Goal: Task Accomplishment & Management: Use online tool/utility

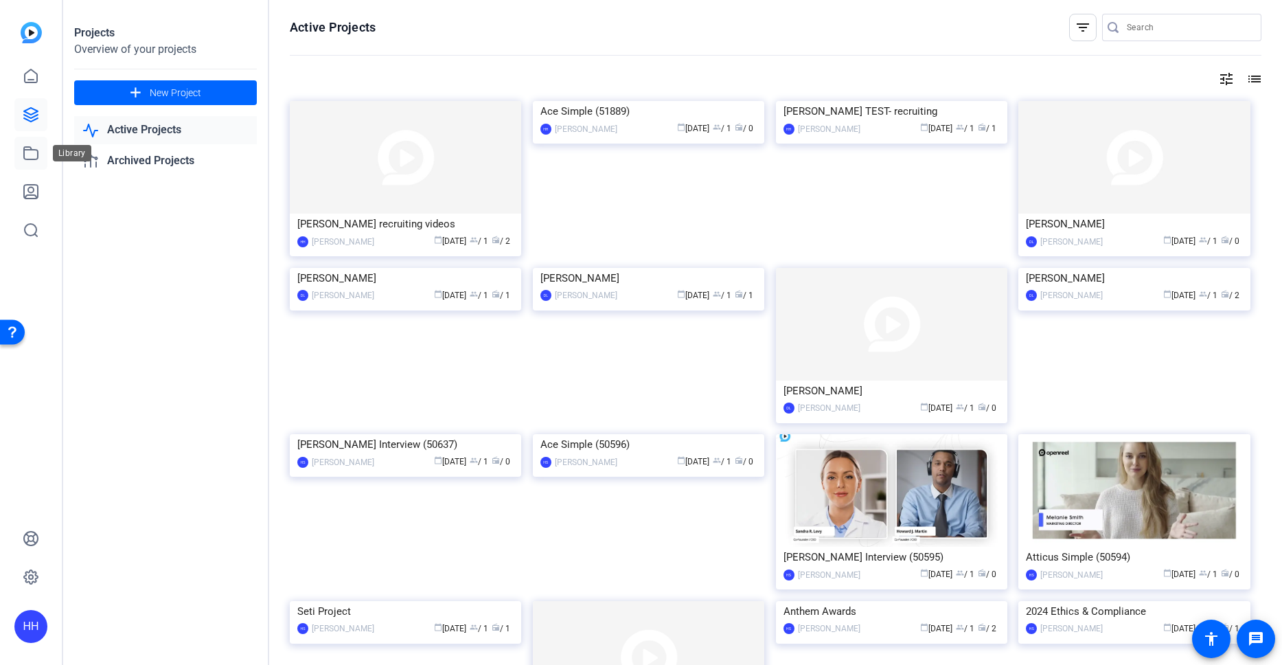
click at [35, 148] on icon at bounding box center [31, 153] width 16 height 16
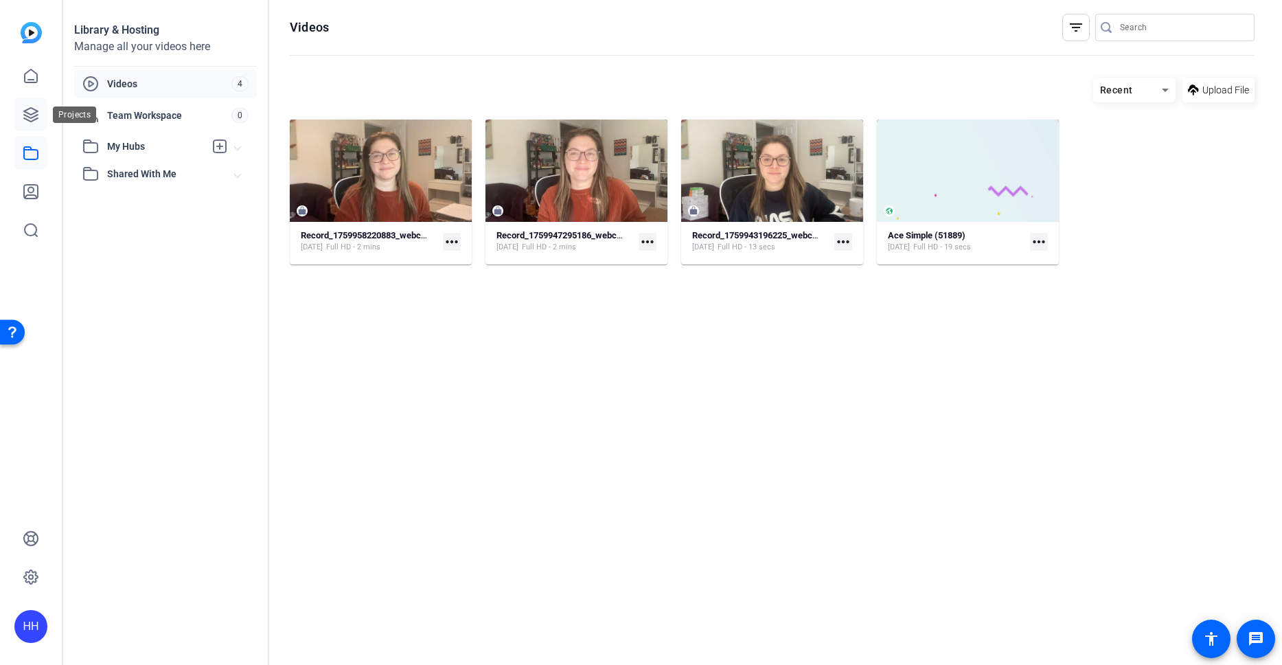
click at [35, 120] on icon at bounding box center [31, 115] width 14 height 14
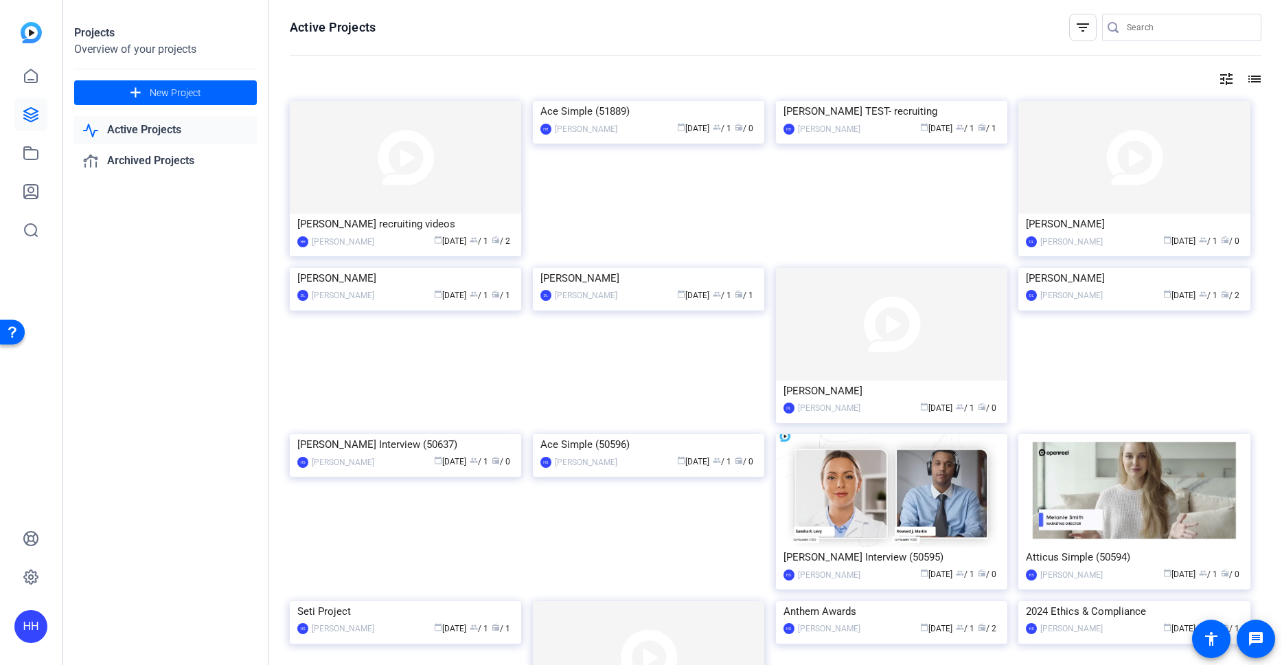
click at [484, 157] on img at bounding box center [405, 157] width 231 height 113
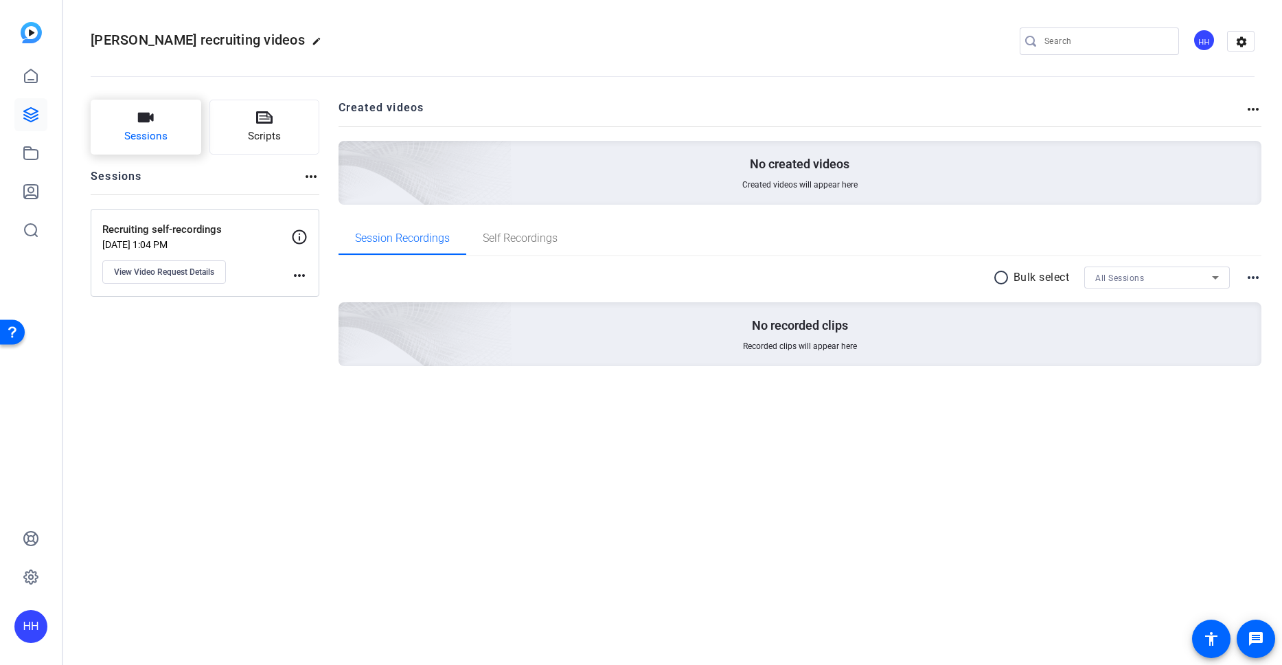
click at [179, 134] on button "Sessions" at bounding box center [146, 127] width 111 height 55
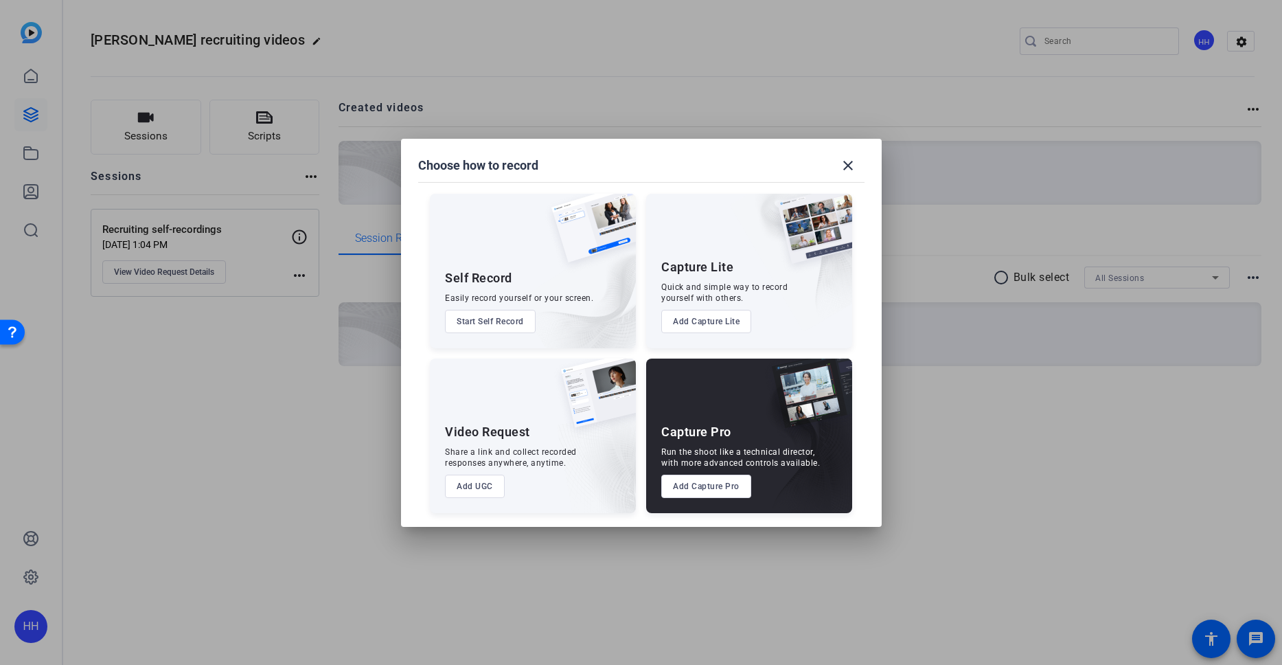
click at [491, 492] on button "Add UGC" at bounding box center [475, 486] width 60 height 23
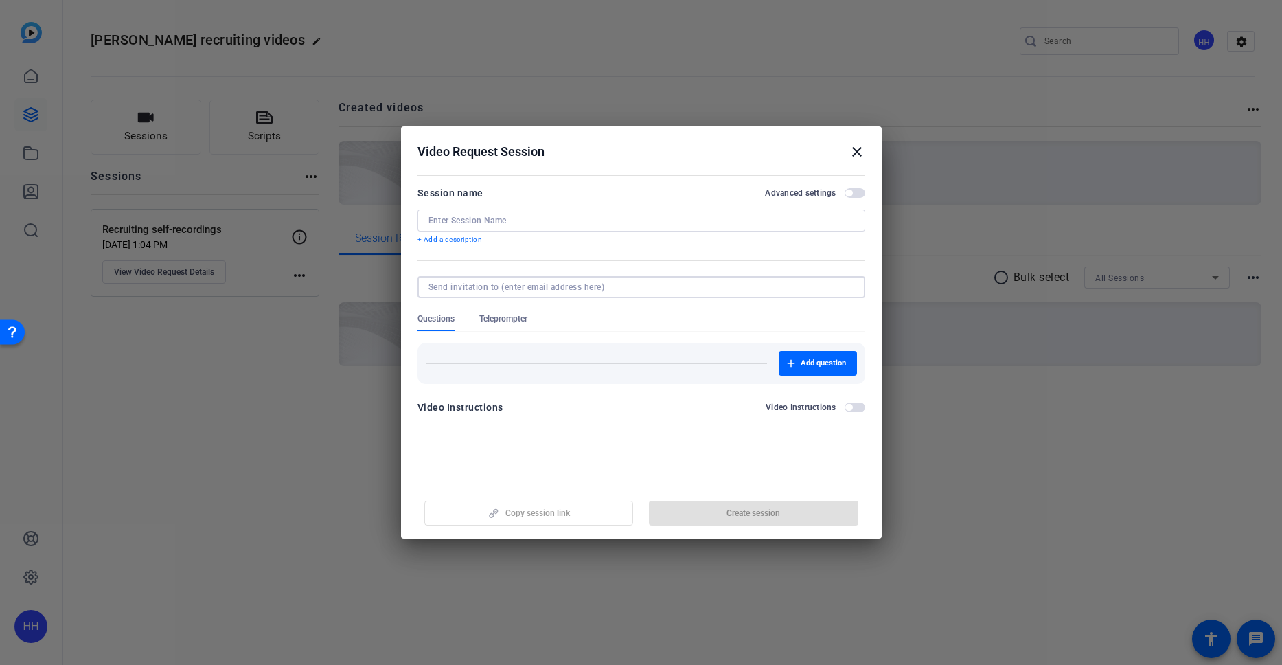
drag, startPoint x: 521, startPoint y: 284, endPoint x: 530, endPoint y: 284, distance: 9.6
click at [524, 285] on input at bounding box center [639, 287] width 420 height 11
click at [572, 265] on form "Session name Advanced settings + Add a description Questions Teleprompter Add q…" at bounding box center [642, 304] width 448 height 239
click at [513, 220] on input at bounding box center [642, 220] width 426 height 11
type input "test"
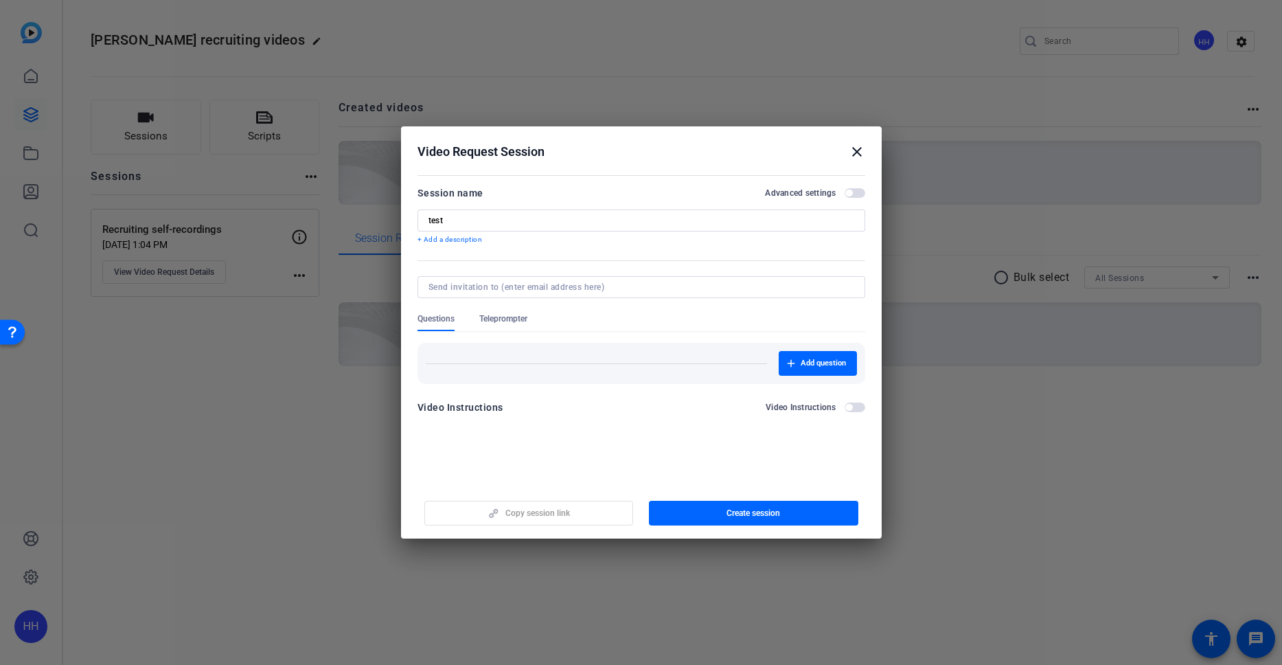
click at [578, 363] on mat-divider at bounding box center [597, 363] width 342 height 1
click at [857, 149] on mat-icon "close" at bounding box center [857, 152] width 16 height 16
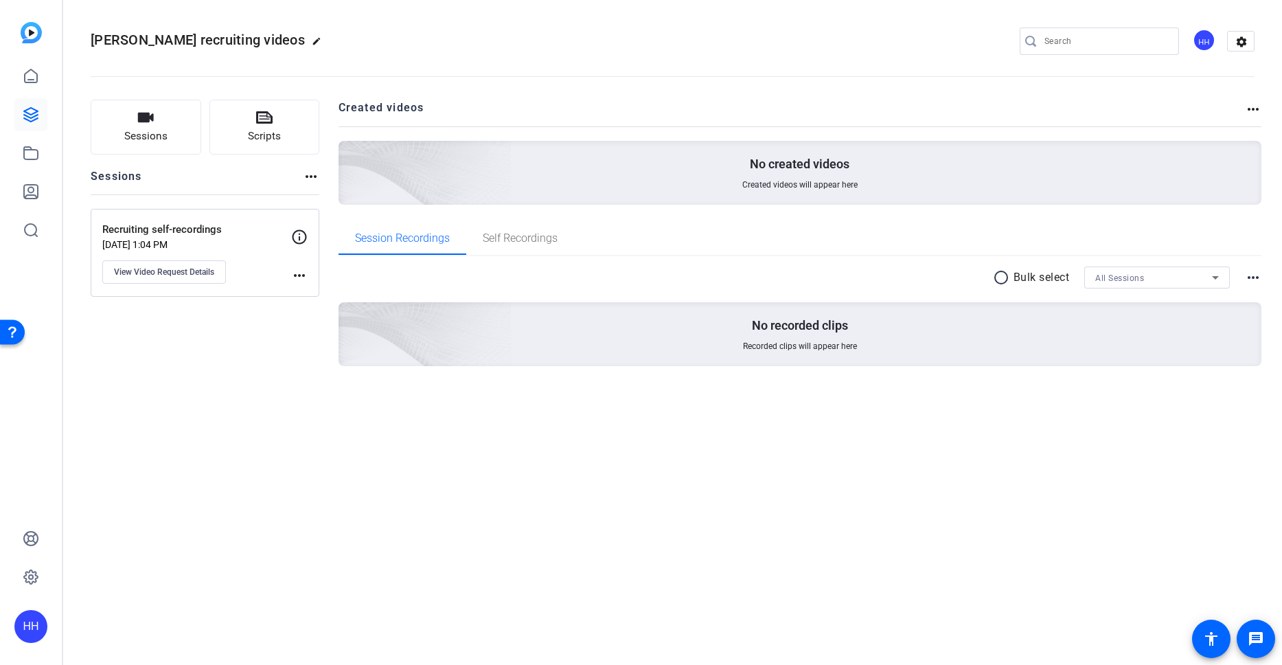
click at [859, 148] on div "No created videos Created videos will appear here" at bounding box center [801, 173] width 924 height 64
click at [201, 270] on span "View Video Request Details" at bounding box center [164, 272] width 100 height 11
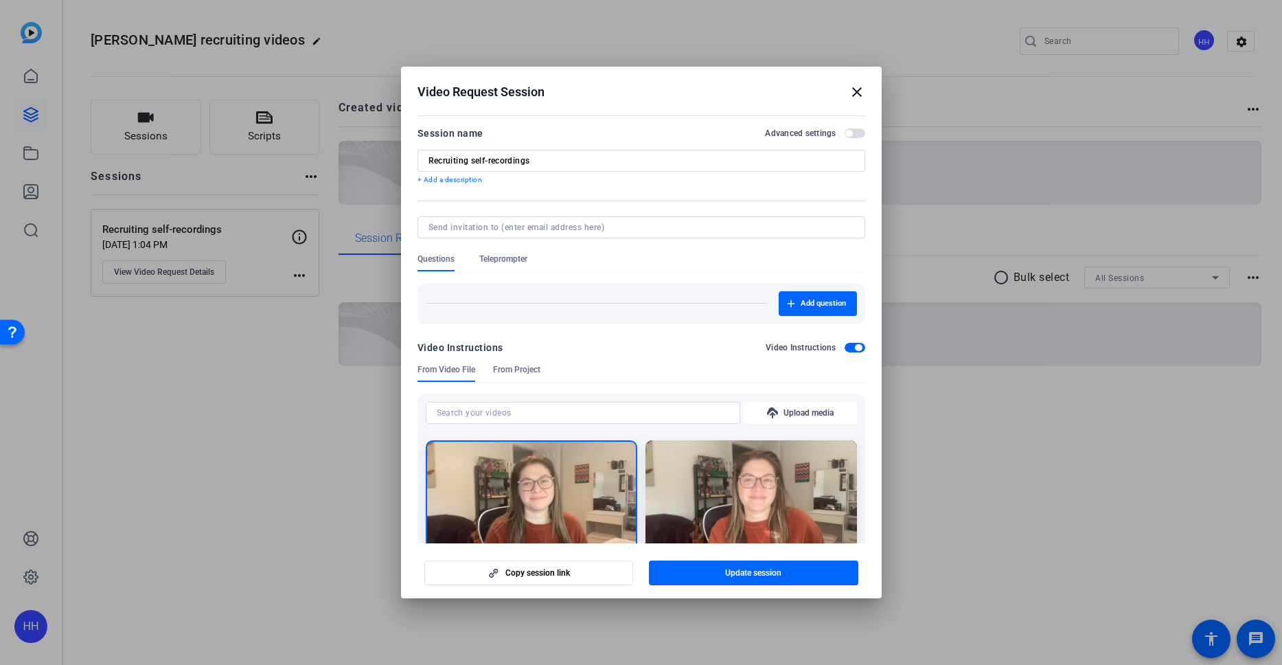
click at [513, 261] on span "Teleprompter" at bounding box center [503, 258] width 48 height 11
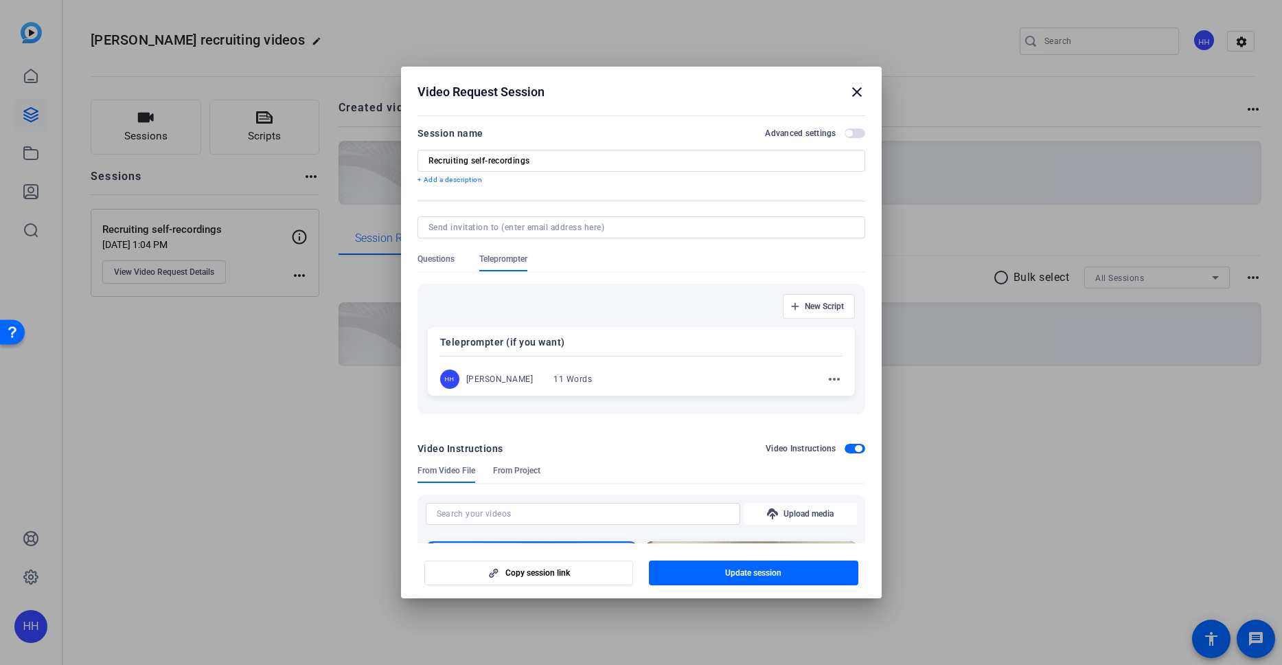
click at [826, 373] on mat-icon "more_horiz" at bounding box center [834, 379] width 16 height 16
click at [834, 394] on span "Edit" at bounding box center [857, 399] width 55 height 16
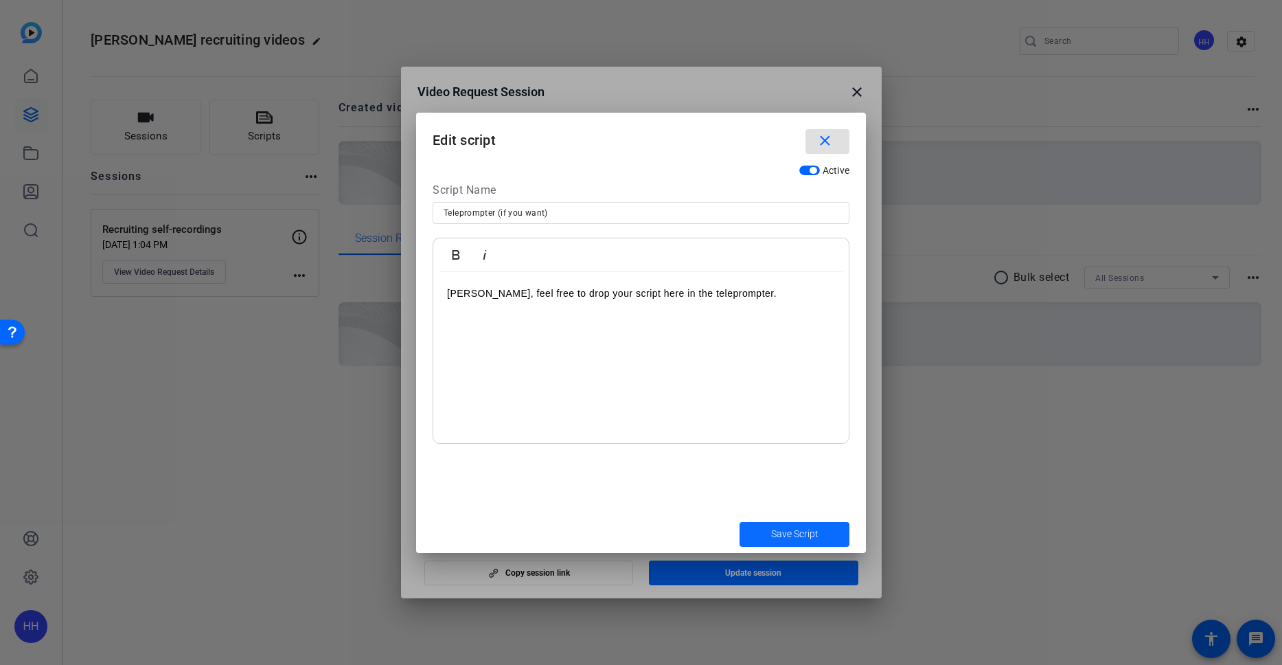
click at [803, 530] on span "Save Script" at bounding box center [794, 534] width 47 height 14
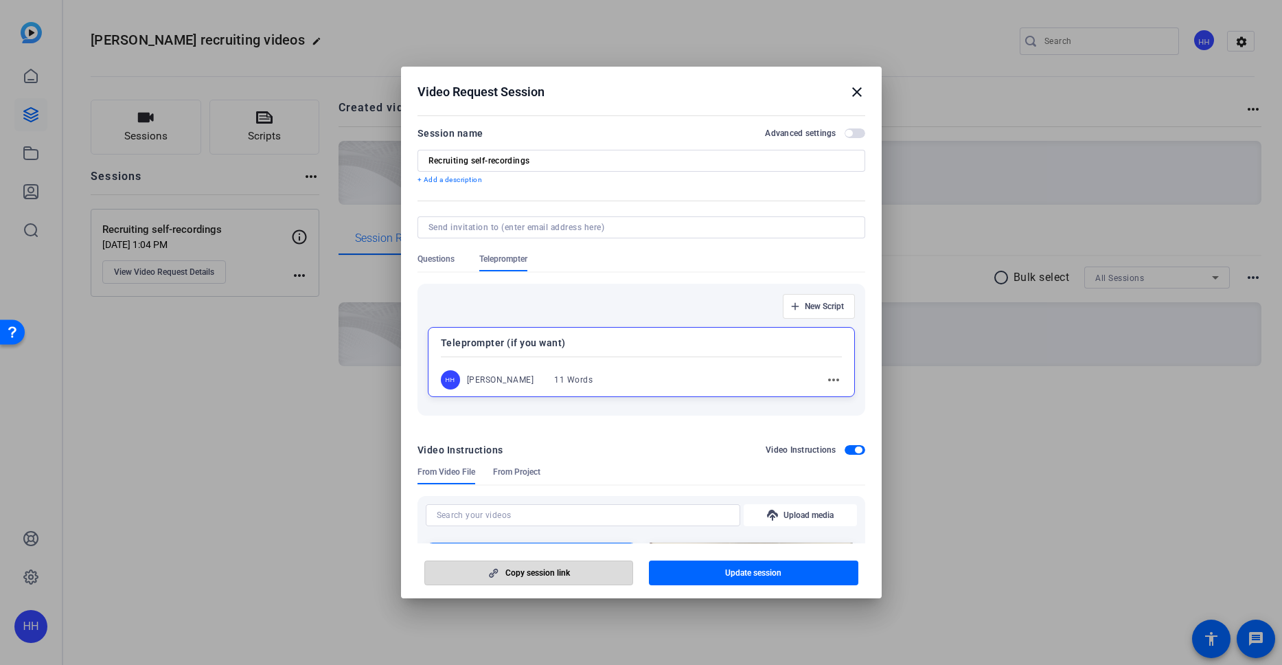
click at [575, 576] on span "button" at bounding box center [529, 572] width 208 height 33
click at [858, 93] on mat-icon "close" at bounding box center [857, 92] width 16 height 16
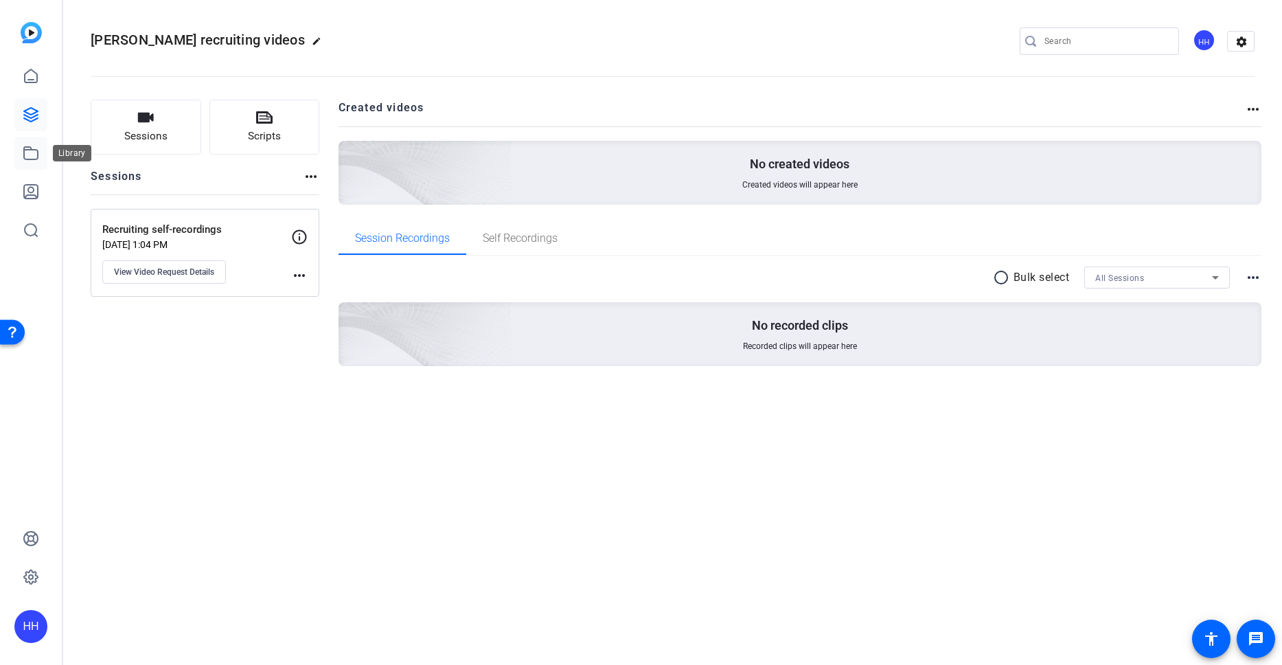
click at [44, 157] on link at bounding box center [30, 153] width 33 height 33
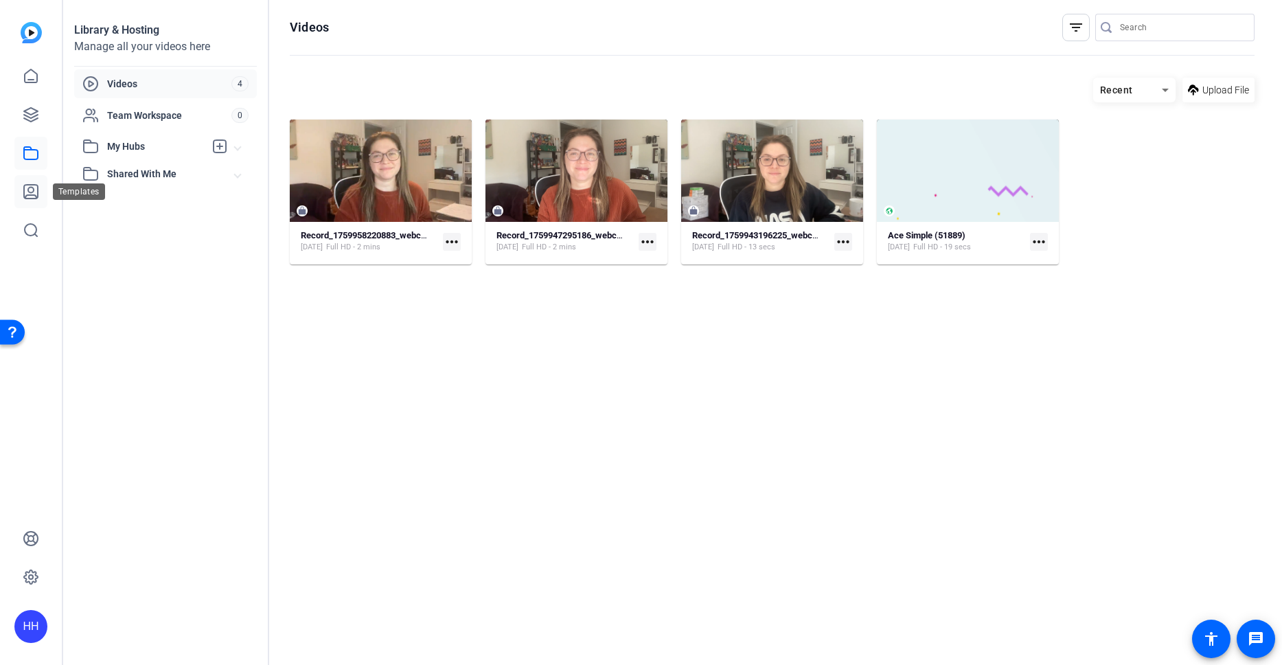
click at [36, 188] on icon at bounding box center [31, 191] width 16 height 16
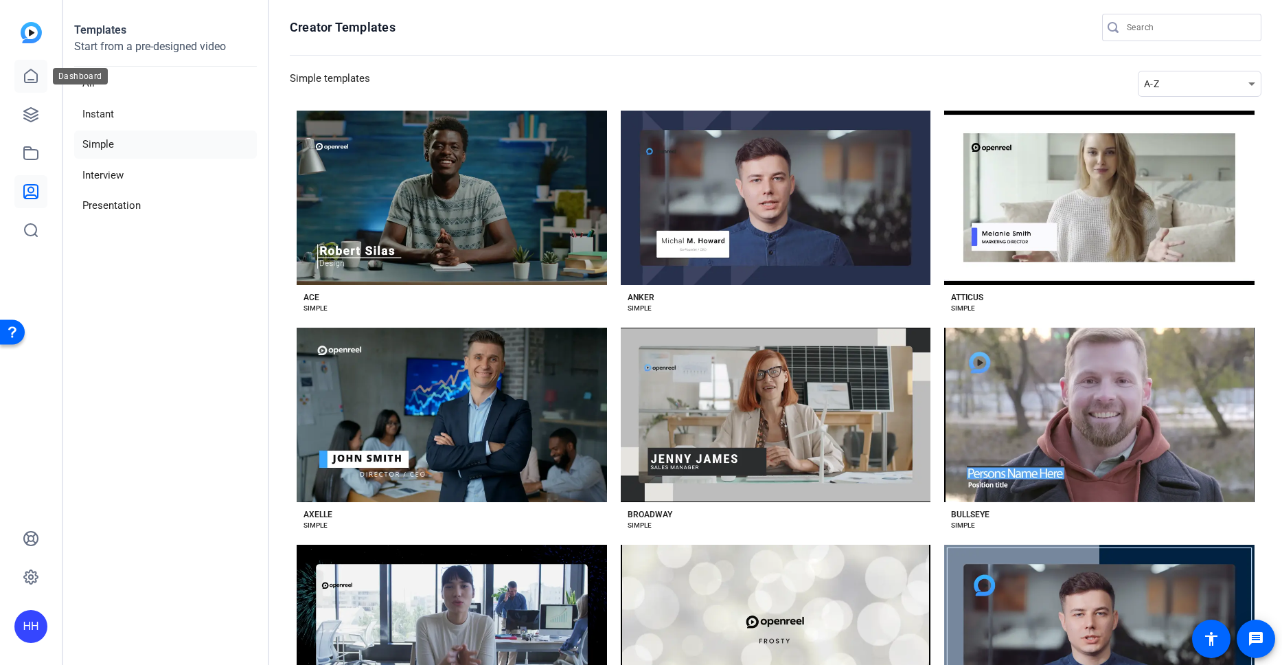
click at [42, 72] on link at bounding box center [30, 76] width 33 height 33
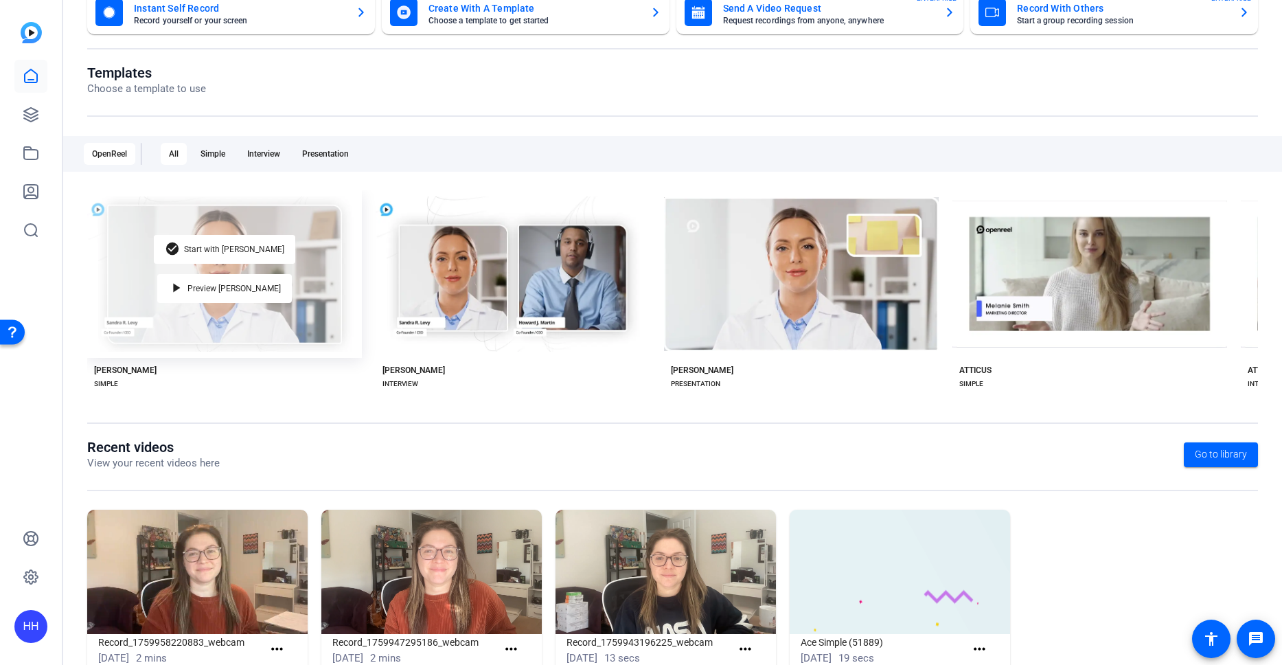
scroll to position [117, 0]
